Goal: Transaction & Acquisition: Purchase product/service

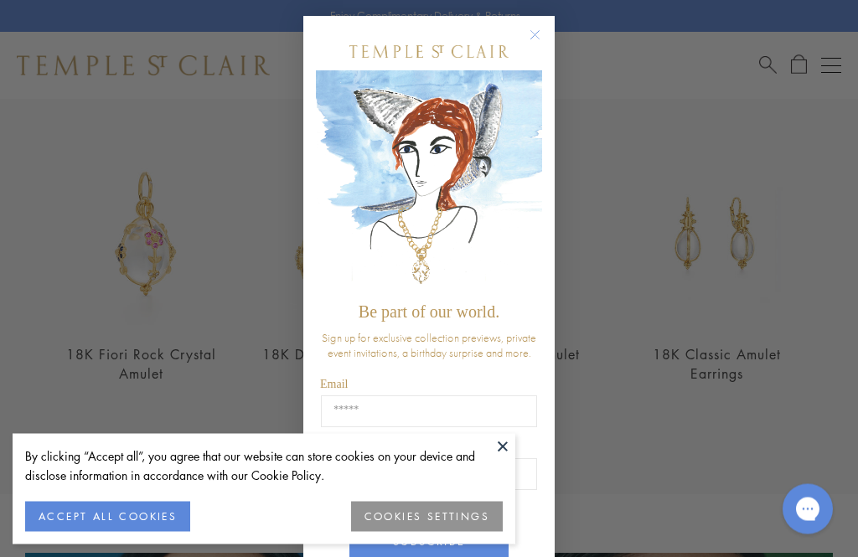
scroll to position [559, 0]
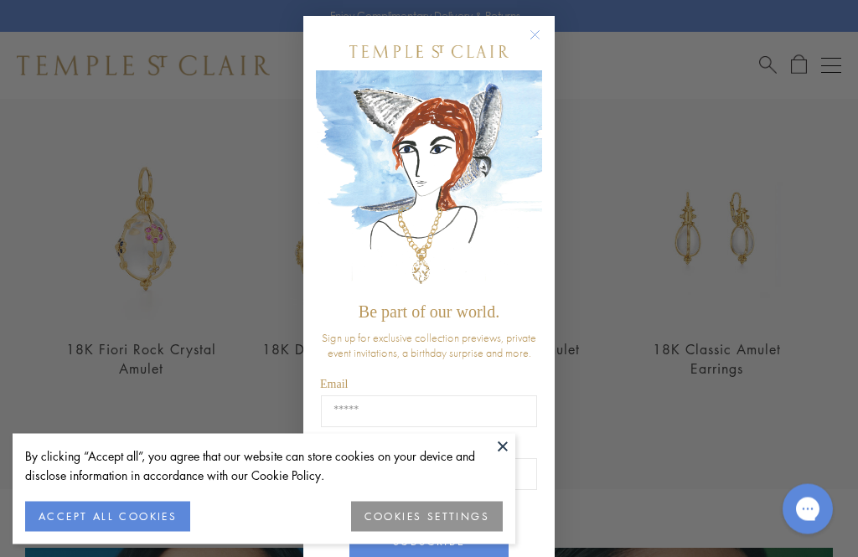
click at [540, 37] on circle "Close dialog" at bounding box center [536, 36] width 20 height 20
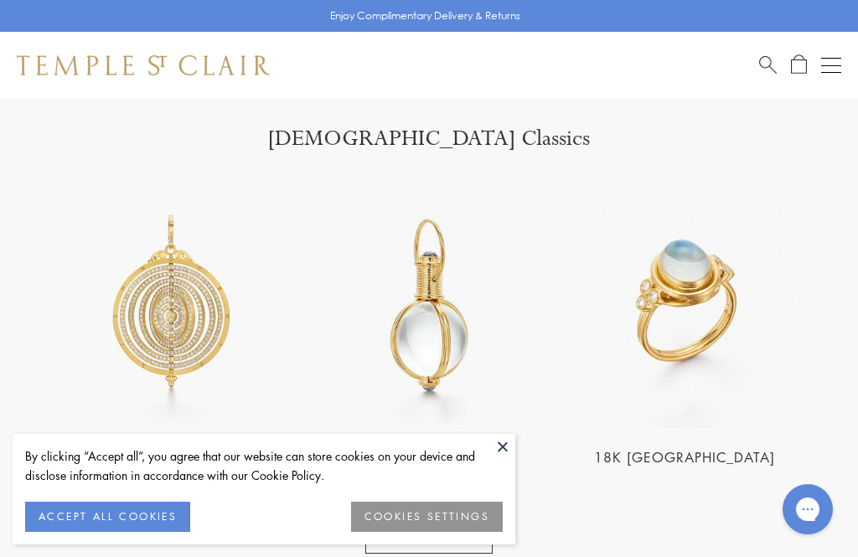
scroll to position [1574, 0]
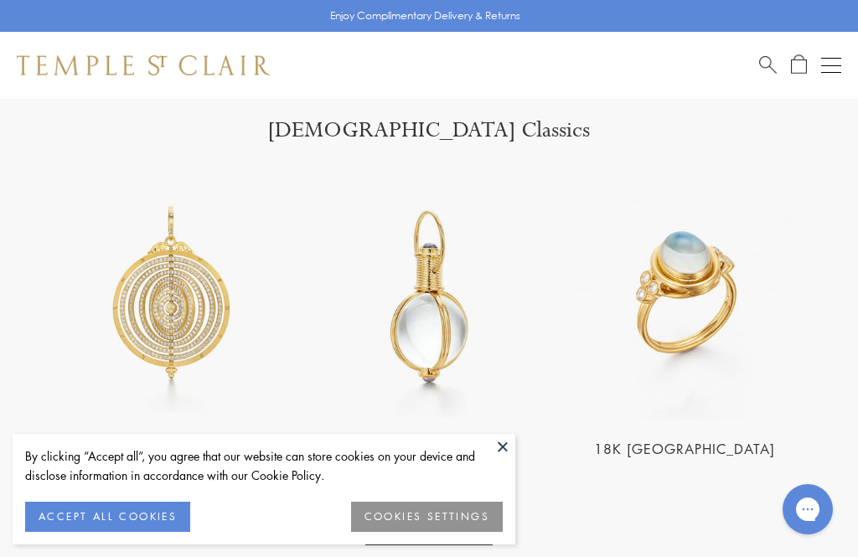
click at [699, 322] on img at bounding box center [685, 297] width 246 height 246
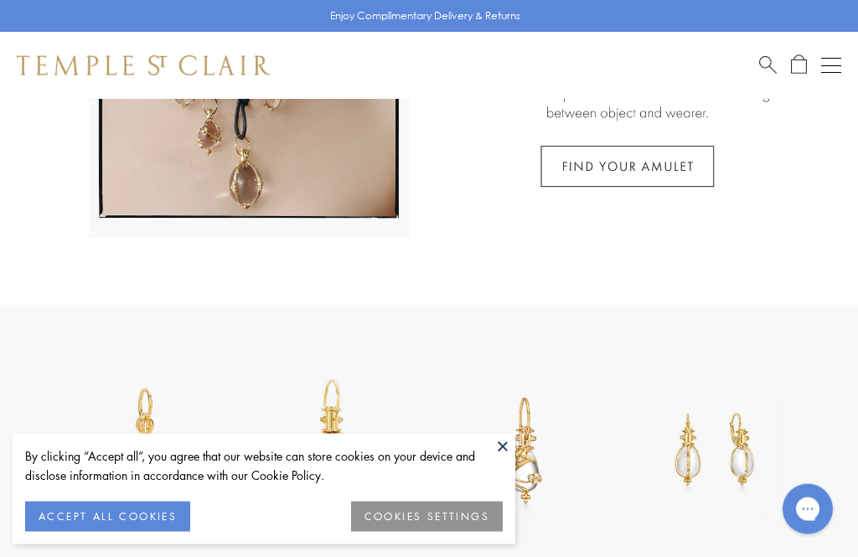
scroll to position [329, 0]
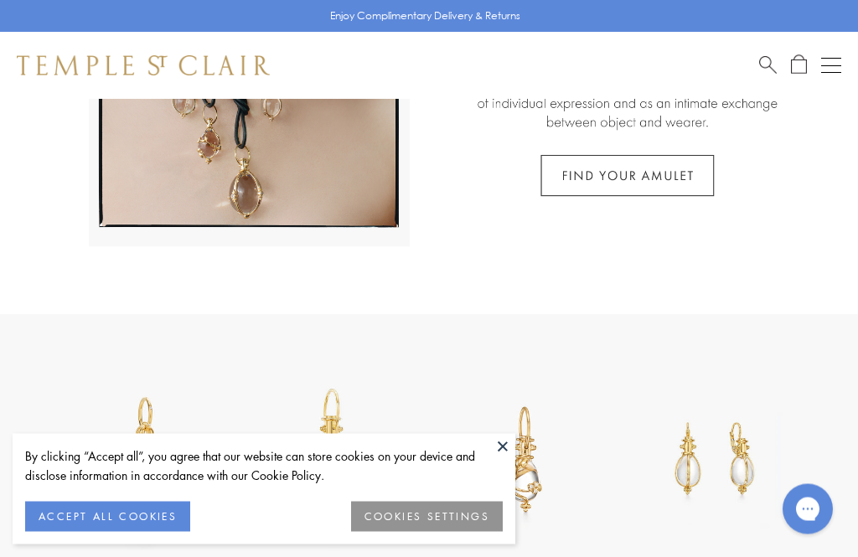
click at [650, 183] on link at bounding box center [429, 42] width 858 height 545
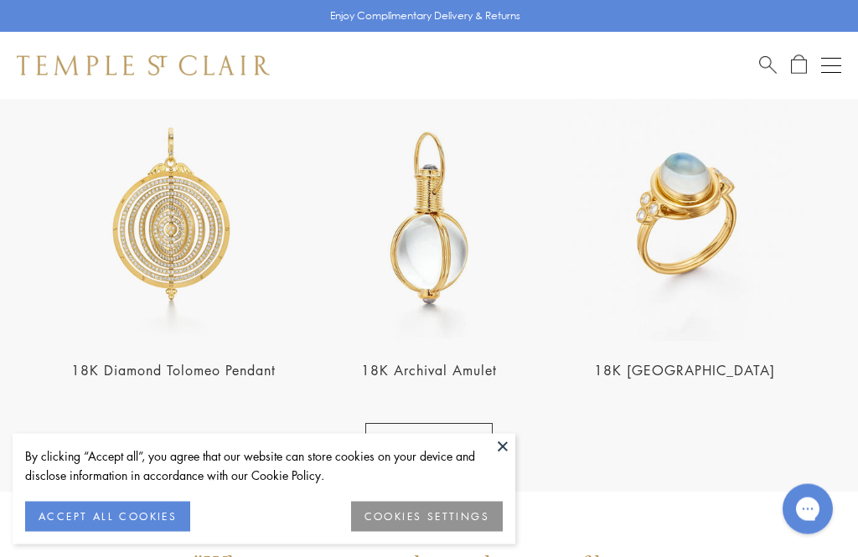
scroll to position [1661, 0]
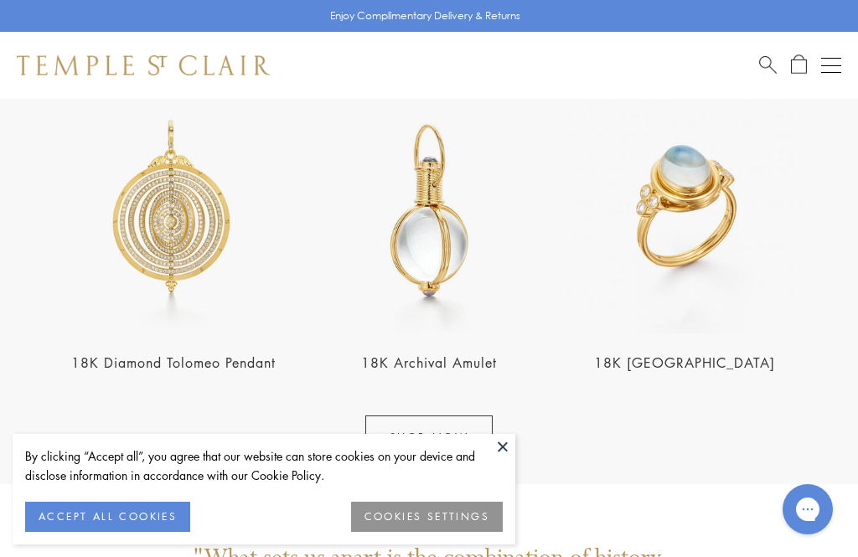
click at [443, 438] on link "SHOP NOW" at bounding box center [429, 438] width 128 height 44
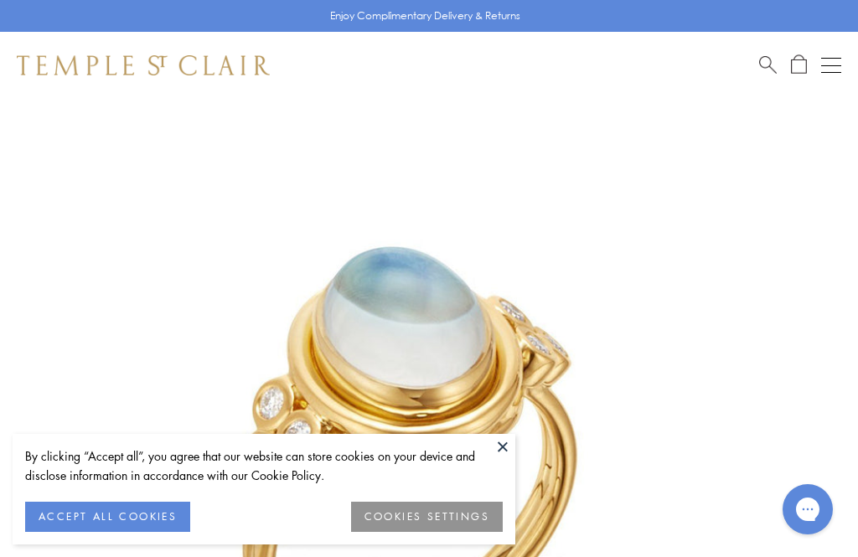
scroll to position [99, 0]
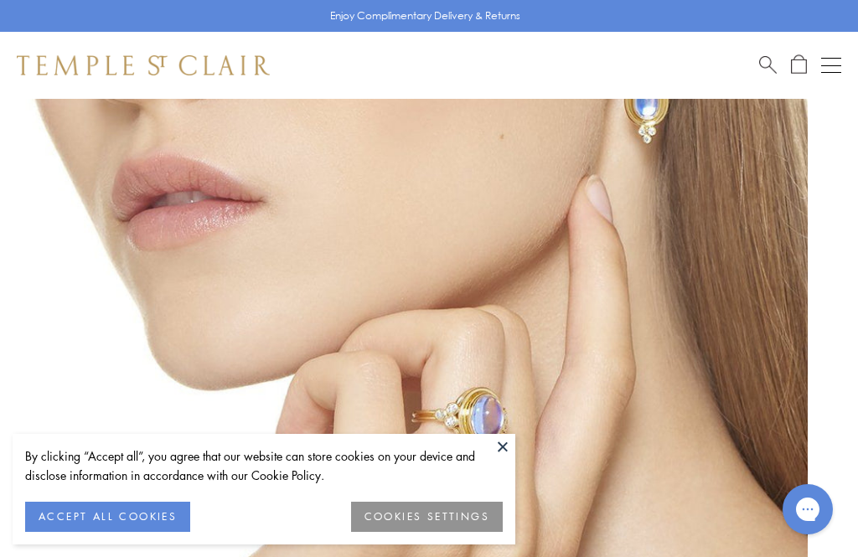
click at [504, 446] on button at bounding box center [502, 446] width 25 height 25
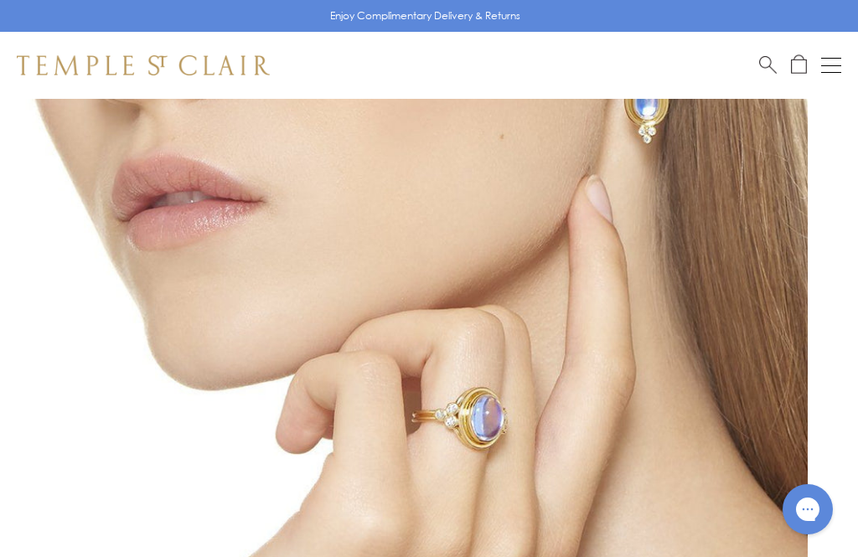
scroll to position [173, 0]
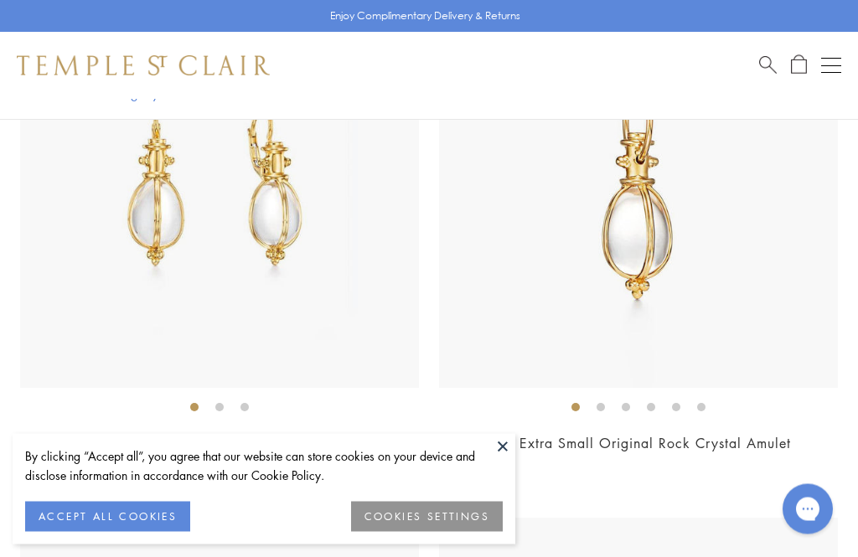
scroll to position [4551, 0]
click at [611, 400] on ol at bounding box center [638, 405] width 399 height 21
click at [597, 402] on li at bounding box center [601, 406] width 8 height 8
click at [630, 407] on li at bounding box center [626, 406] width 8 height 8
click at [681, 402] on li at bounding box center [676, 406] width 8 height 8
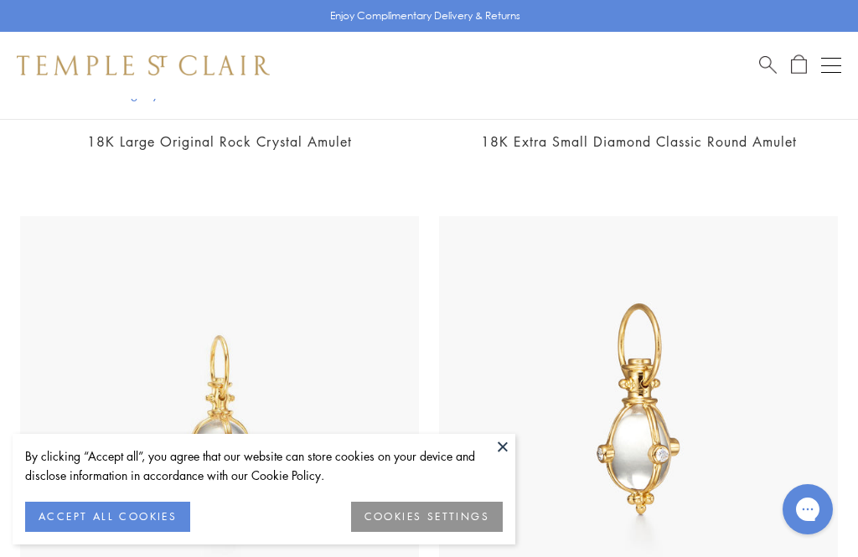
scroll to position [5951, 0]
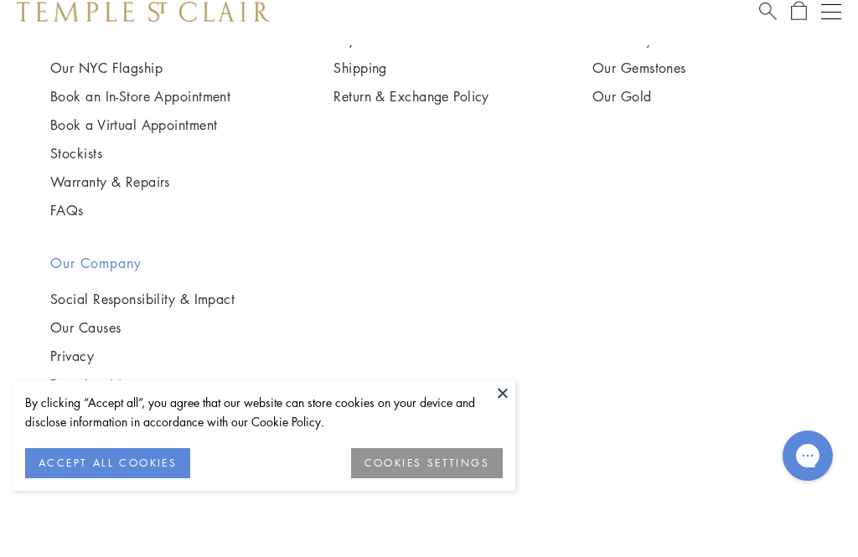
scroll to position [20680, 0]
